Goal: Information Seeking & Learning: Learn about a topic

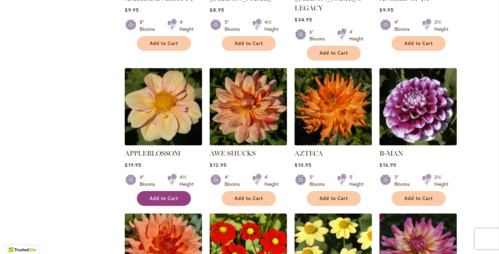
scroll to position [531, 0]
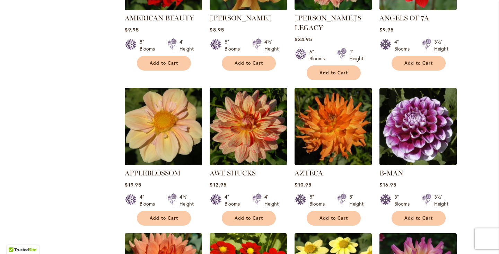
click at [173, 133] on img at bounding box center [163, 126] width 81 height 81
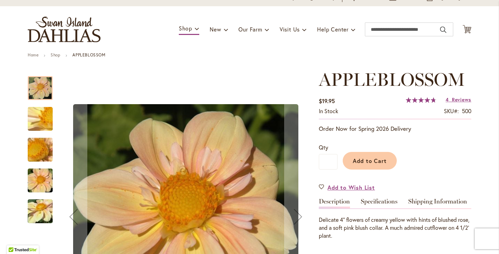
scroll to position [45, 0]
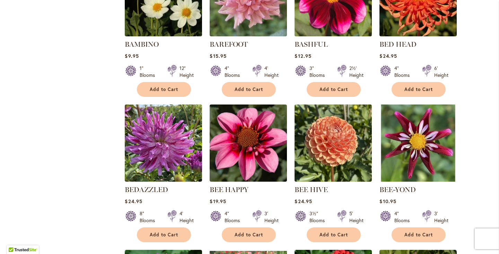
scroll to position [956, 0]
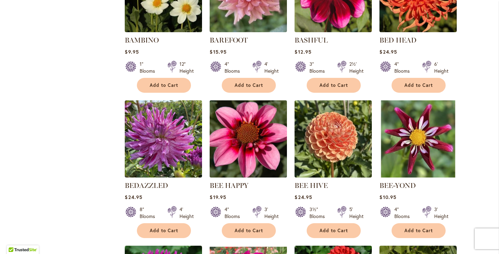
click at [263, 139] on img at bounding box center [248, 139] width 81 height 81
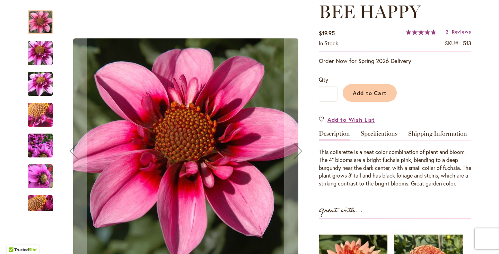
scroll to position [103, 0]
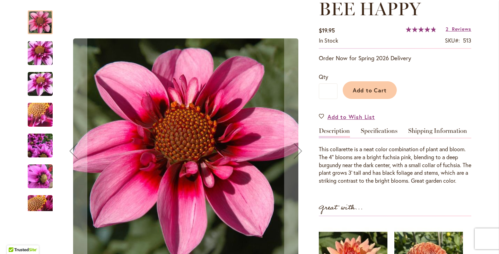
click at [39, 144] on img "BEE HAPPY" at bounding box center [40, 145] width 25 height 33
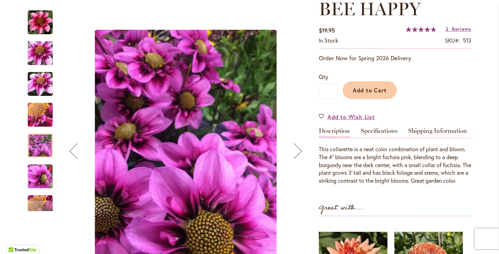
click at [293, 153] on div "Next" at bounding box center [298, 151] width 28 height 28
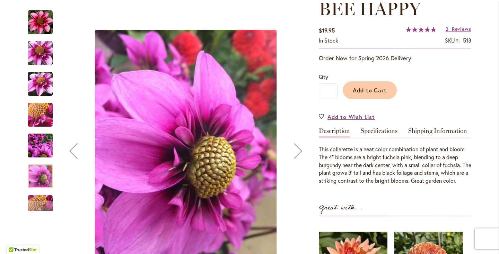
click at [293, 153] on div "Next" at bounding box center [298, 151] width 28 height 28
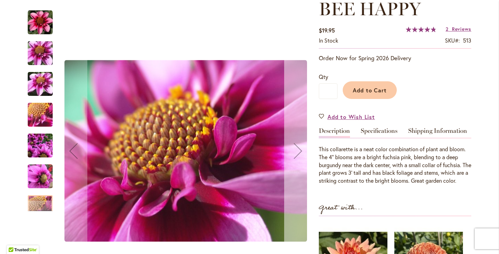
click at [293, 153] on div "Next" at bounding box center [298, 151] width 28 height 28
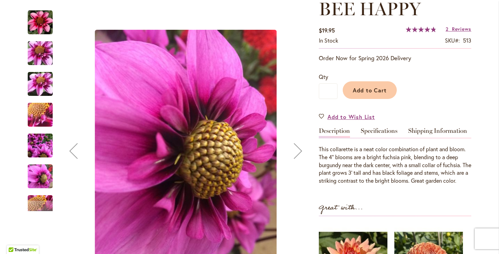
click at [293, 153] on div "Next" at bounding box center [298, 151] width 28 height 28
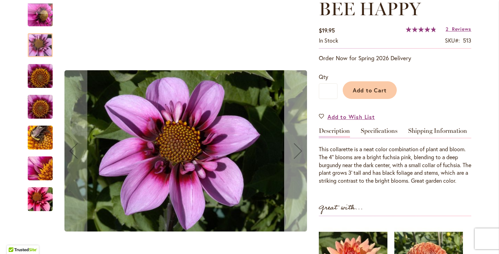
click at [293, 153] on div "Next" at bounding box center [298, 151] width 28 height 28
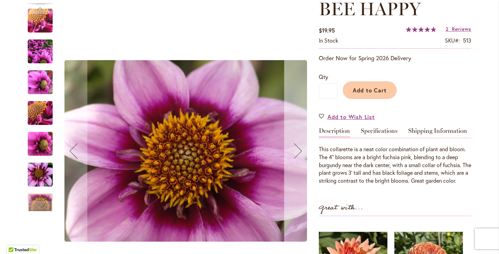
click at [293, 153] on div "Next" at bounding box center [298, 151] width 28 height 28
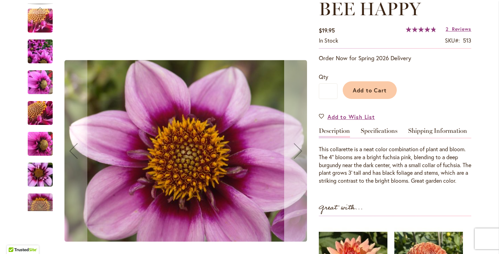
click at [293, 153] on div "Next" at bounding box center [298, 151] width 28 height 28
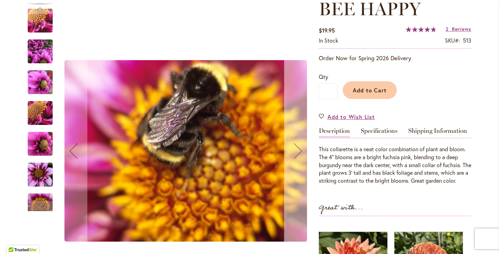
click at [293, 153] on div "Next" at bounding box center [298, 151] width 28 height 28
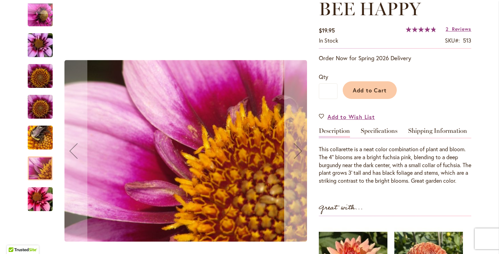
click at [293, 153] on div "Next" at bounding box center [298, 151] width 28 height 28
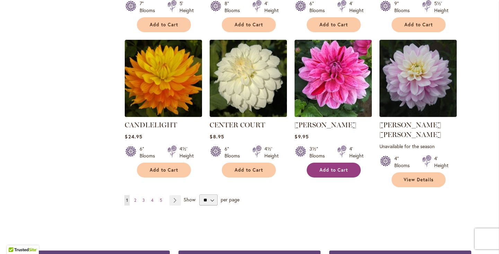
scroll to position [2347, 0]
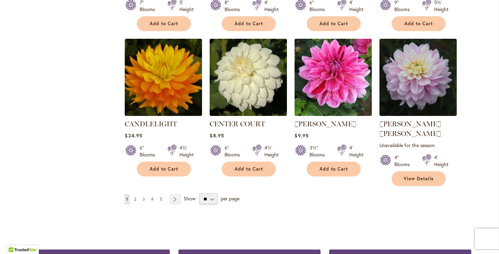
click at [134, 197] on span "2" at bounding box center [135, 199] width 2 height 5
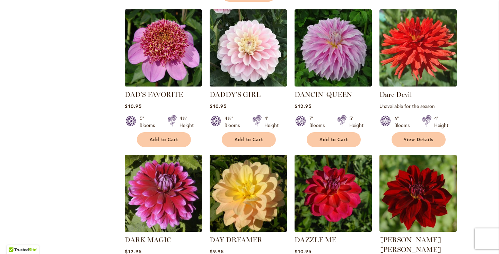
scroll to position [1238, 0]
